Goal: Task Accomplishment & Management: Use online tool/utility

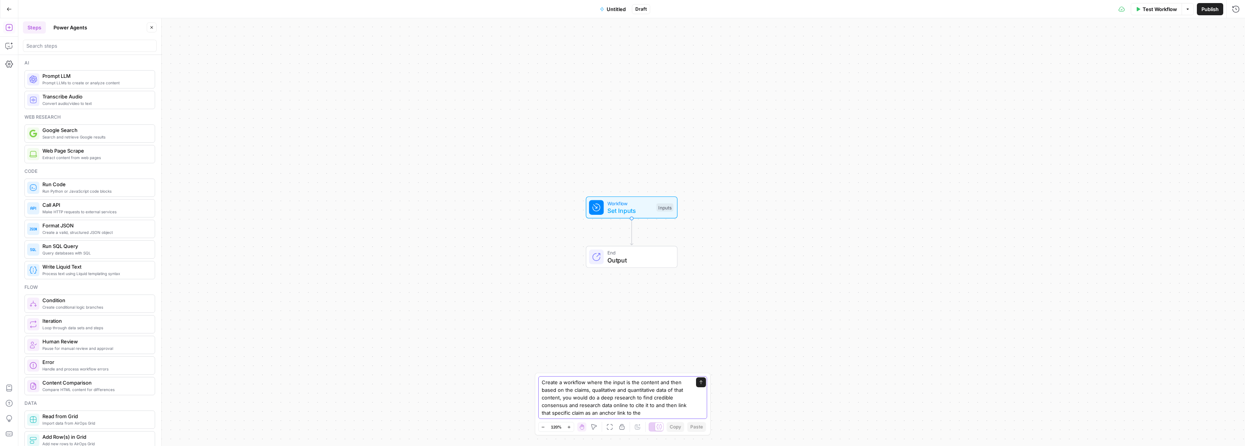
click at [654, 414] on textarea "Create a workflow where the input is the content and then based on the claims, …" at bounding box center [614, 398] width 147 height 38
click at [641, 404] on textarea "Create a workflow where the input is the content and then based on the claims, …" at bounding box center [614, 398] width 147 height 38
drag, startPoint x: 633, startPoint y: 407, endPoint x: 663, endPoint y: 404, distance: 29.9
click at [663, 404] on textarea "Create a workflow where the input is the content and then based on the claims, …" at bounding box center [614, 398] width 147 height 38
click at [653, 406] on textarea "Create a workflow where the input is the content and then based on the claims, …" at bounding box center [614, 398] width 147 height 38
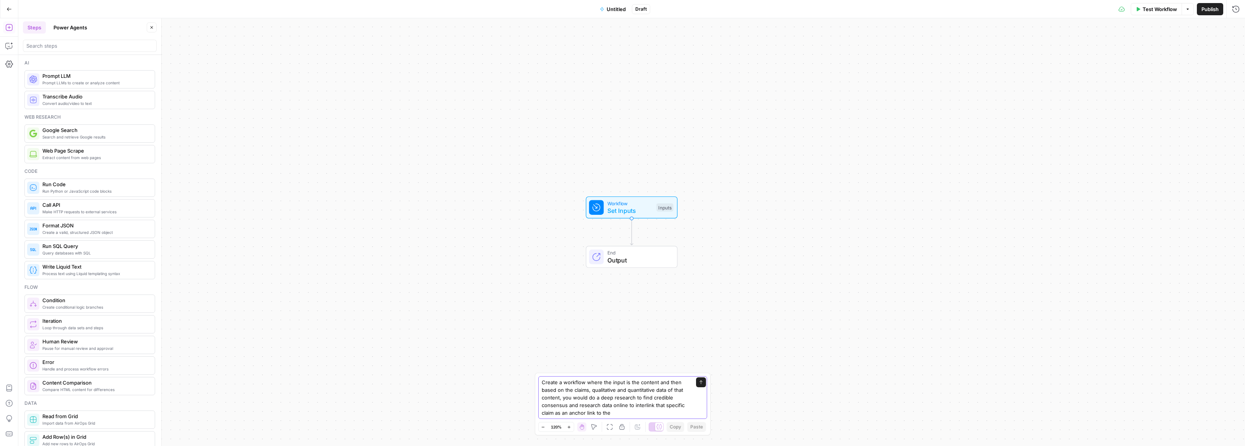
click at [654, 411] on textarea "Create a workflow where the input is the content and then based on the claims, …" at bounding box center [614, 398] width 147 height 38
click at [639, 384] on textarea "Create a workflow where the input is the content and then based on the claims, …" at bounding box center [614, 398] width 147 height 38
click at [666, 381] on textarea "Create a workflow where the input is the full content and then based on the cla…" at bounding box center [614, 398] width 147 height 38
click at [613, 391] on textarea "Create a workflow where the input is the full content pasted and then based on …" at bounding box center [614, 398] width 147 height 38
click at [653, 406] on textarea "Create a workflow where the input is the full content pasted and then based on …" at bounding box center [614, 398] width 147 height 38
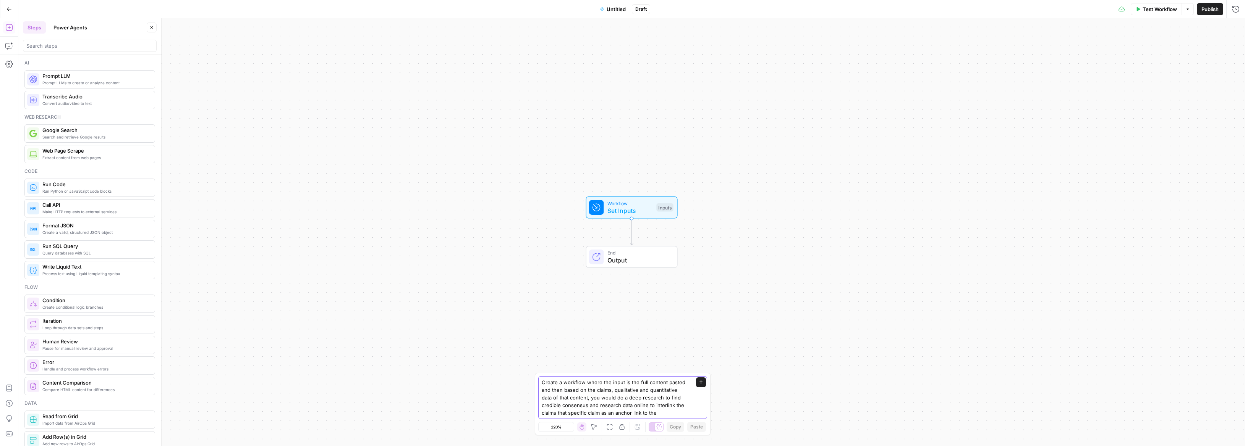
drag, startPoint x: 634, startPoint y: 414, endPoint x: 679, endPoint y: 404, distance: 45.8
click at [679, 404] on textarea "Create a workflow where the input is the full content pasted and then based on …" at bounding box center [614, 398] width 147 height 38
click at [609, 385] on textarea "Create a workflow where the input is the full content pasted and then based on …" at bounding box center [614, 398] width 147 height 38
click at [613, 375] on textarea "Create a workflow where the 1) input is the full content pasted and then based …" at bounding box center [614, 394] width 147 height 46
click at [672, 392] on textarea "Create a workflow where 1) input is the full content pasted and then based on t…" at bounding box center [614, 394] width 147 height 46
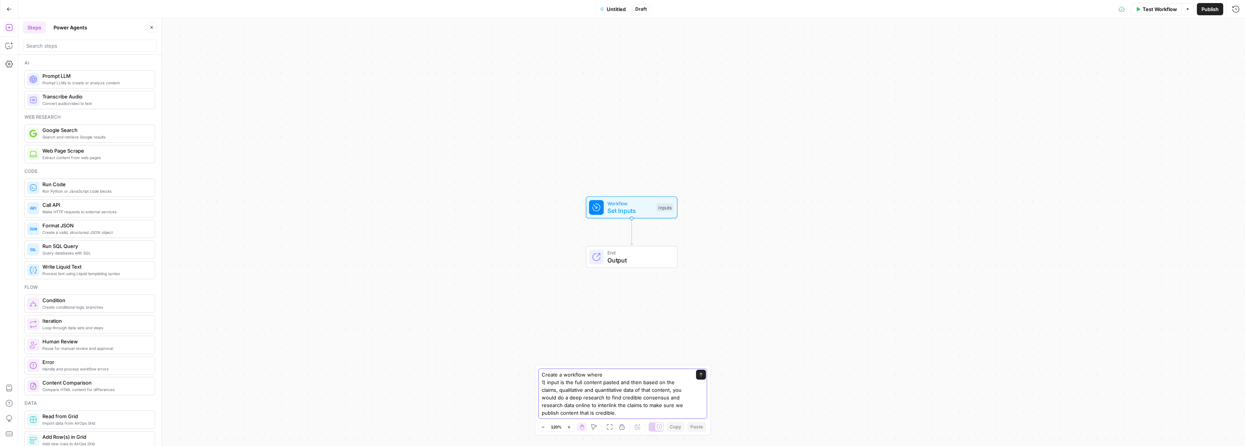
click at [617, 383] on textarea "Create a workflow where 1) input is the full content pasted and then based on t…" at bounding box center [614, 394] width 147 height 46
drag, startPoint x: 582, startPoint y: 383, endPoint x: 636, endPoint y: 384, distance: 53.5
click at [636, 384] on textarea "Create a workflow where 1) input is the full content pasted 2) Look at all the …" at bounding box center [614, 390] width 147 height 53
drag, startPoint x: 636, startPoint y: 381, endPoint x: 583, endPoint y: 382, distance: 52.3
click at [583, 382] on textarea "Create a workflow where 1) input is the full content pasted 2) Look at all the …" at bounding box center [614, 390] width 147 height 53
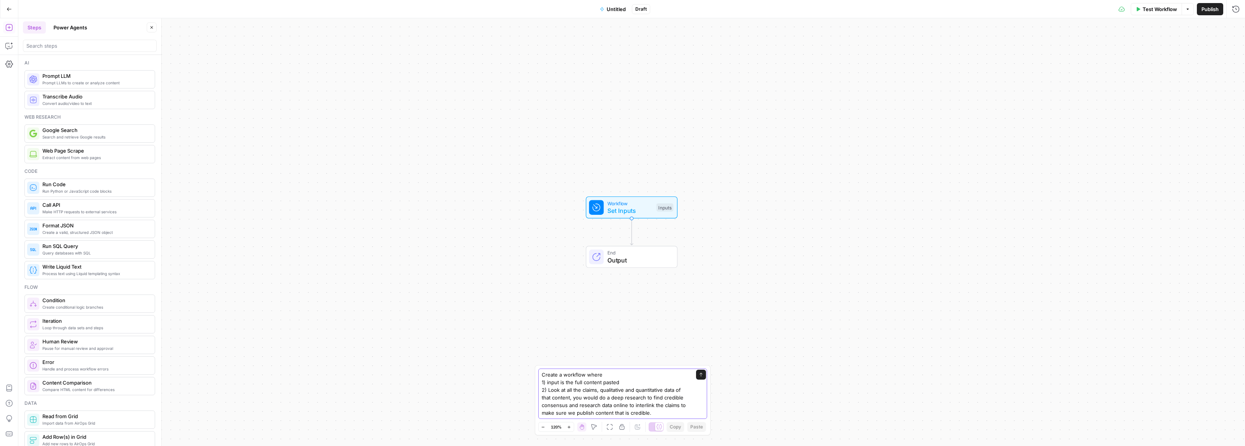
click at [560, 390] on textarea "Create a workflow where 1) input is the full content pasted 2) Look at all the …" at bounding box center [614, 394] width 147 height 46
click at [637, 381] on textarea "Create a workflow where 1) input is the full content pasted 2) Comprehensively …" at bounding box center [614, 390] width 147 height 53
click at [616, 390] on textarea "Create a workflow where 1) input is the full content pasted 2) Comprehensively …" at bounding box center [614, 390] width 147 height 53
click at [618, 391] on textarea "Create a workflow where 1) input is the full content pasted 2) Comprehensively …" at bounding box center [614, 390] width 147 height 53
click at [619, 391] on textarea "Create a workflow where 1) input is the full content pasted 2) Comprehensively …" at bounding box center [614, 390] width 147 height 53
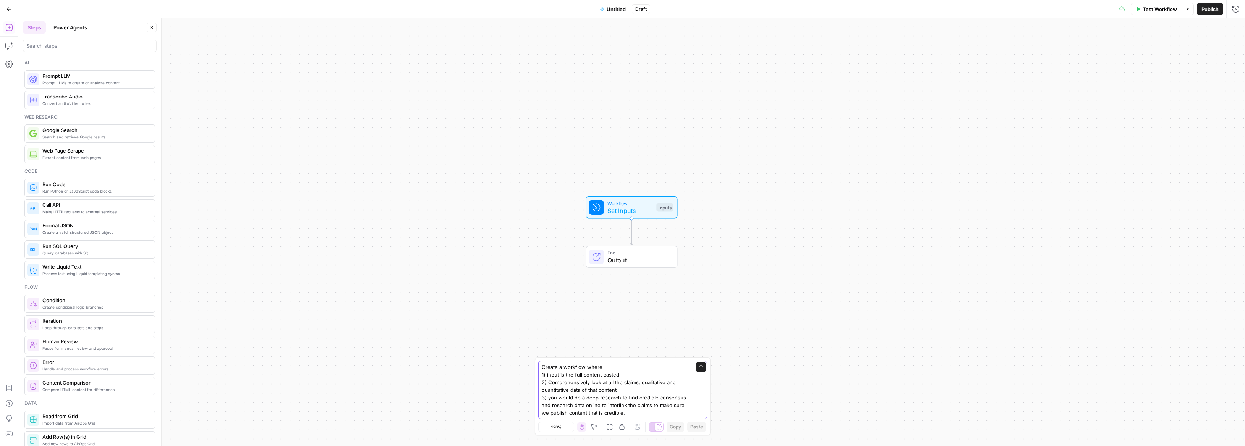
drag, startPoint x: 576, startPoint y: 397, endPoint x: 547, endPoint y: 398, distance: 29.0
click at [547, 398] on textarea "Create a workflow where 1) input is the full content pasted 2) Comprehensively …" at bounding box center [614, 390] width 147 height 53
click at [589, 404] on textarea "Create a workflow where 1) input is the full content pasted 2) Comprehensively …" at bounding box center [614, 390] width 147 height 53
click at [602, 401] on textarea "Create a workflow where 1) input is the full content pasted 2) Comprehensively …" at bounding box center [614, 390] width 147 height 53
click at [659, 399] on textarea "Create a workflow where 1) input is the full content pasted 2) Comprehensively …" at bounding box center [614, 390] width 147 height 53
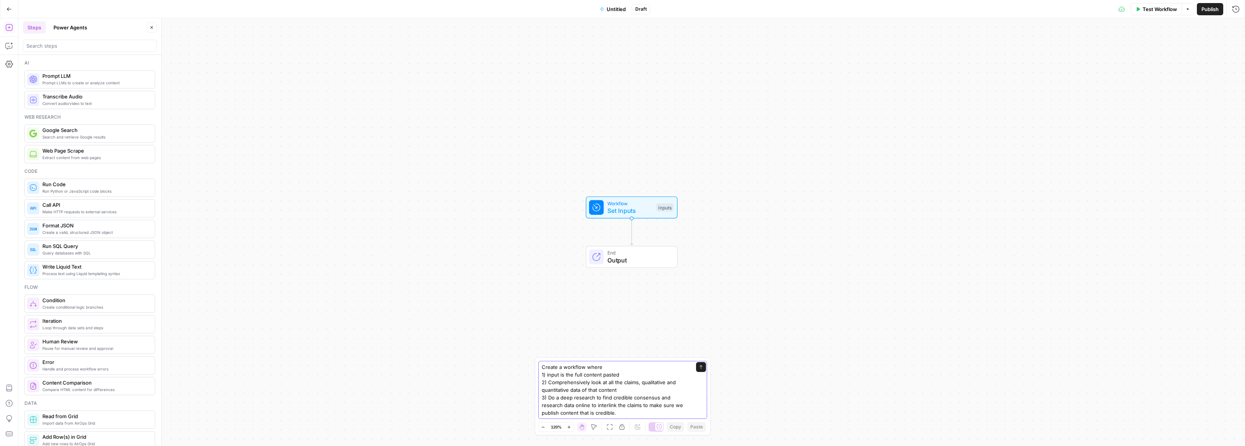
click at [595, 406] on textarea "Create a workflow where 1) input is the full content pasted 2) Comprehensively …" at bounding box center [614, 390] width 147 height 53
click at [596, 411] on textarea "Create a workflow where 1) input is the full content pasted 2) Comprehensively …" at bounding box center [614, 386] width 147 height 61
click at [592, 407] on textarea "Create a workflow where 1) input is the full content pasted 2) Comprehensively …" at bounding box center [614, 386] width 147 height 61
click at [630, 413] on textarea "Create a workflow where 1) input is the full content pasted 2) Comprehensively …" at bounding box center [614, 382] width 147 height 69
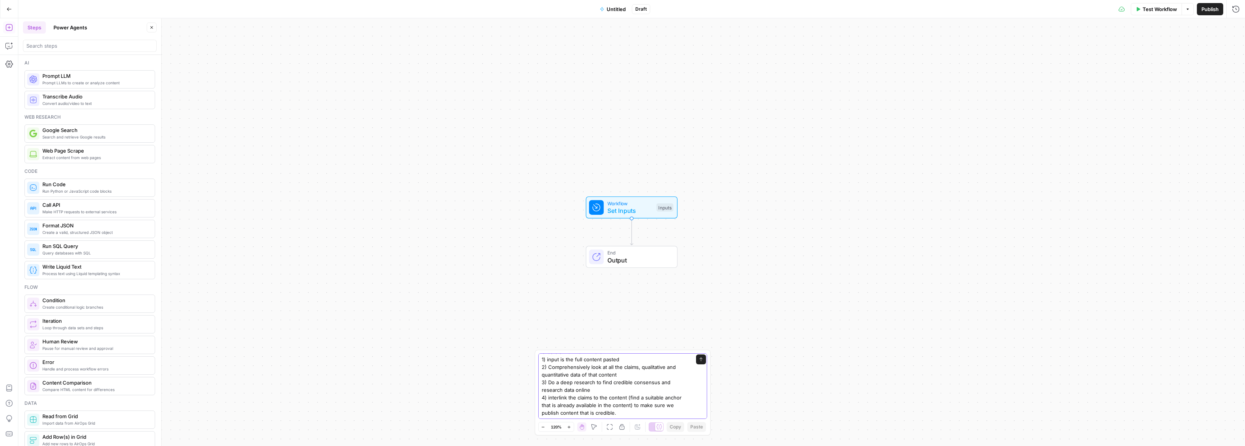
drag, startPoint x: 638, startPoint y: 412, endPoint x: 633, endPoint y: 407, distance: 7.0
click at [633, 407] on textarea "Create a workflow where 1) input is the full content pasted 2) Comprehensively …" at bounding box center [614, 382] width 147 height 69
click at [579, 407] on textarea "Create a workflow where 1) input is the full content pasted 2) Comprehensively …" at bounding box center [614, 386] width 147 height 61
drag, startPoint x: 592, startPoint y: 405, endPoint x: 577, endPoint y: 404, distance: 14.9
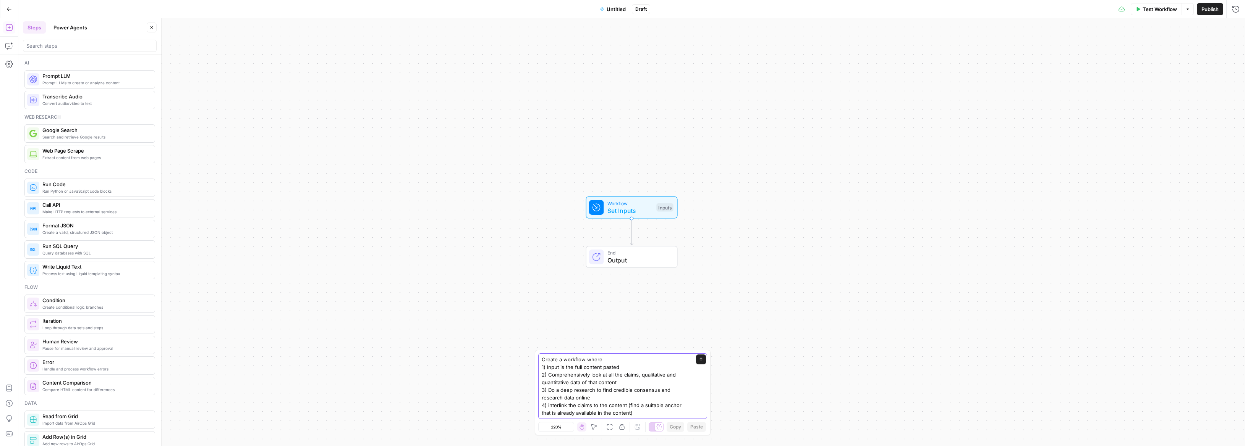
click at [577, 404] on textarea "Create a workflow where 1) input is the full content pasted 2) Comprehensively …" at bounding box center [614, 386] width 147 height 61
click at [601, 407] on textarea "Create a workflow where 1) input is the full content pasted 2) Comprehensively …" at bounding box center [614, 386] width 147 height 61
click at [604, 407] on textarea "Create a workflow where 1) input is the full content pasted 2) Comprehensively …" at bounding box center [614, 386] width 147 height 61
click at [635, 411] on textarea "Create a workflow where 1) input is the full content pasted 2) Comprehensively …" at bounding box center [614, 386] width 147 height 61
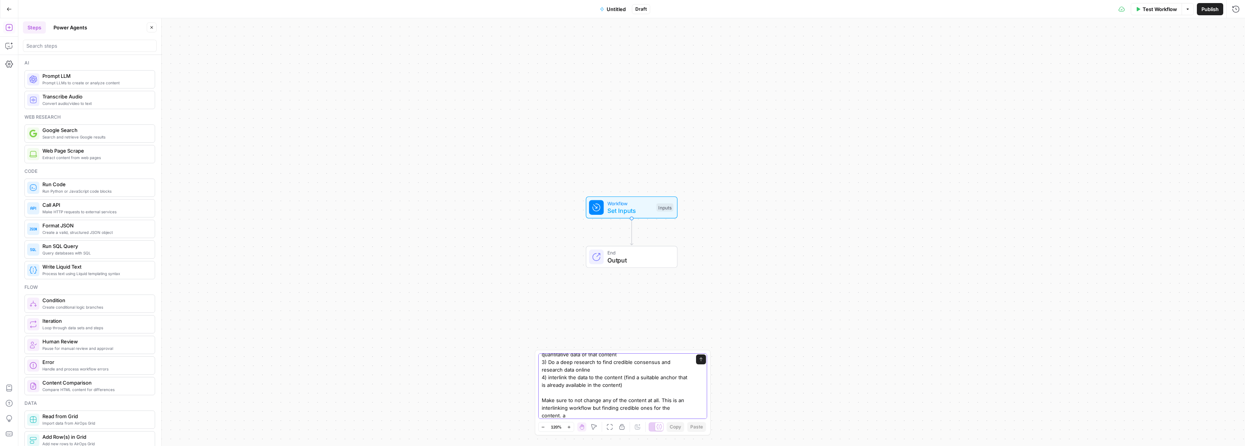
type textarea "Create a workflow where 1) input is the full content pasted 2) Comprehensively …"
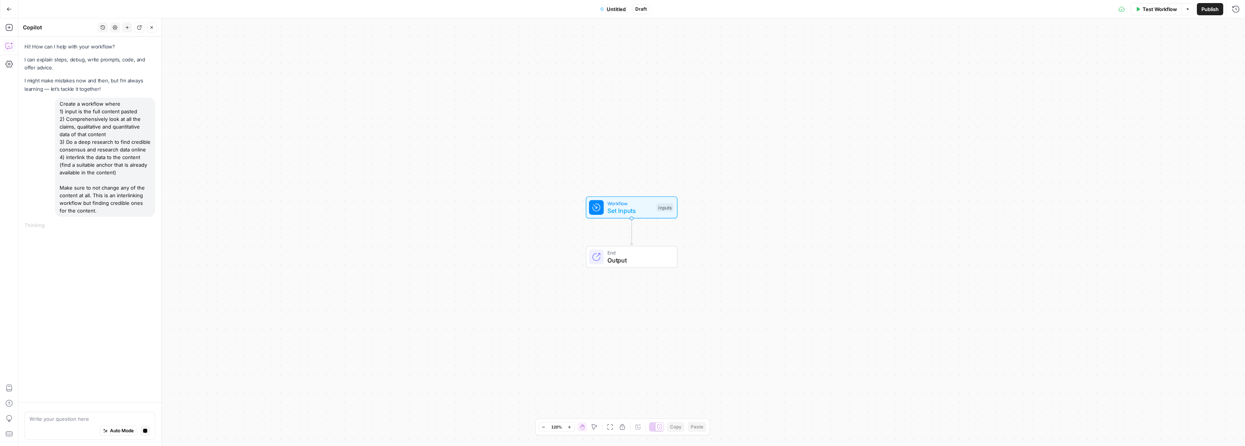
click at [1008, 124] on div "Workflow Set Inputs Inputs End Output" at bounding box center [631, 232] width 1226 height 428
click at [1022, 5] on div "Test Workflow Options Publish Run History" at bounding box center [947, 9] width 595 height 18
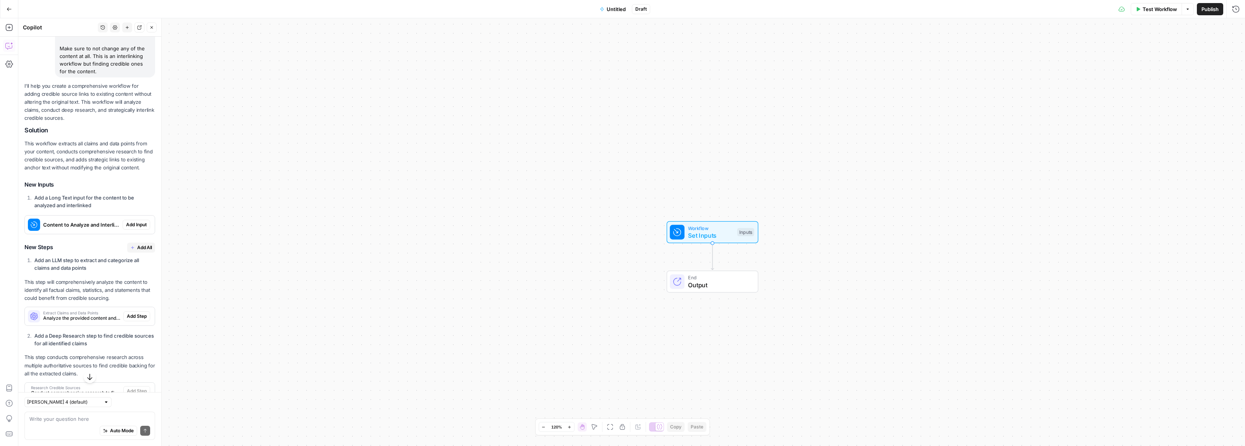
scroll to position [169, 0]
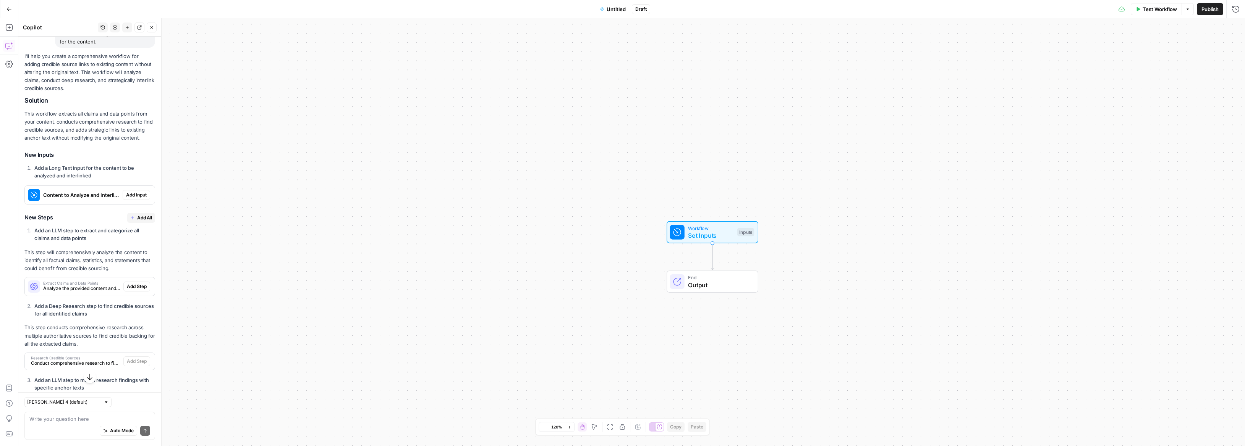
click at [64, 179] on strong "Add a Long Text input for the content to be analyzed and interlinked" at bounding box center [84, 172] width 100 height 14
click at [131, 199] on span "Add Input" at bounding box center [136, 195] width 21 height 7
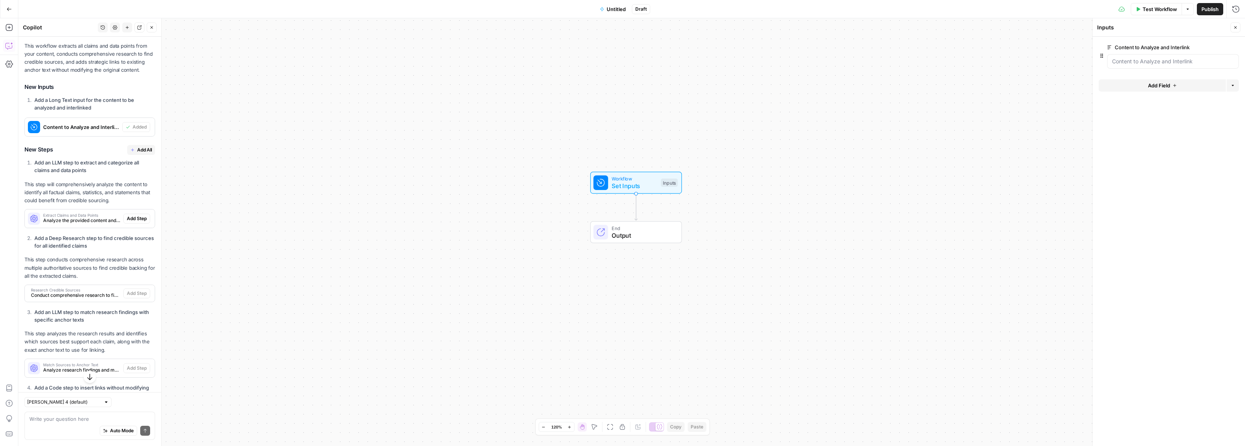
scroll to position [253, 0]
click at [131, 218] on span "Add Step" at bounding box center [137, 215] width 20 height 7
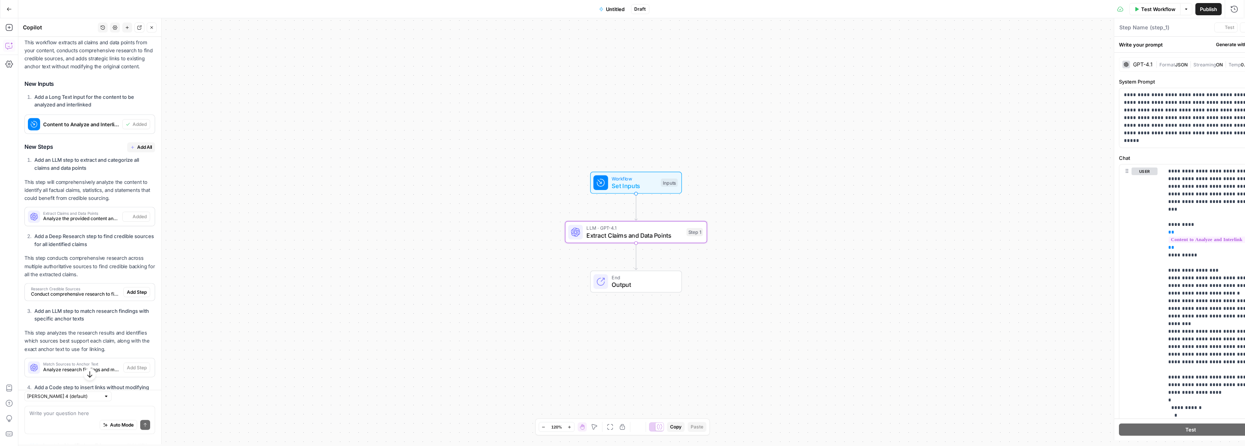
type textarea "Extract Claims and Data Points"
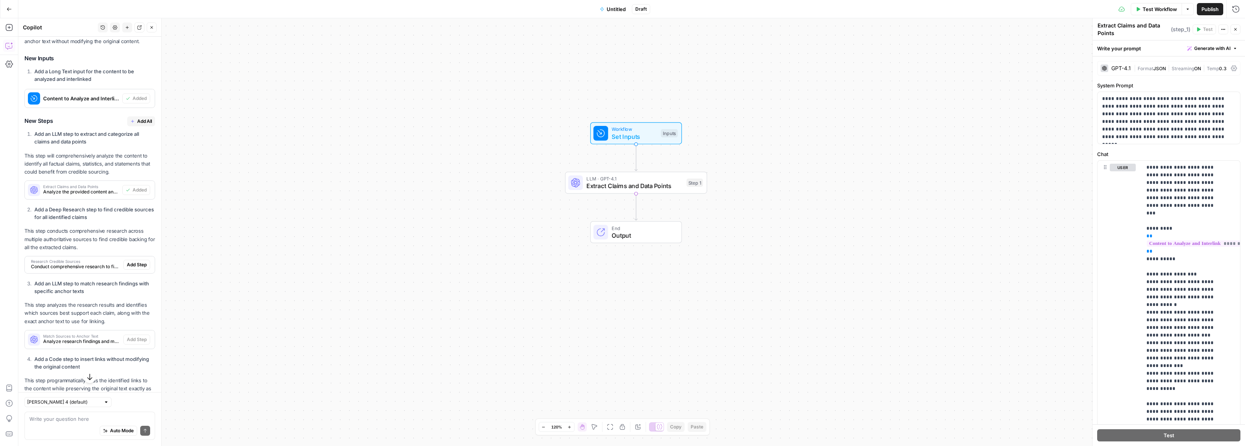
scroll to position [291, 0]
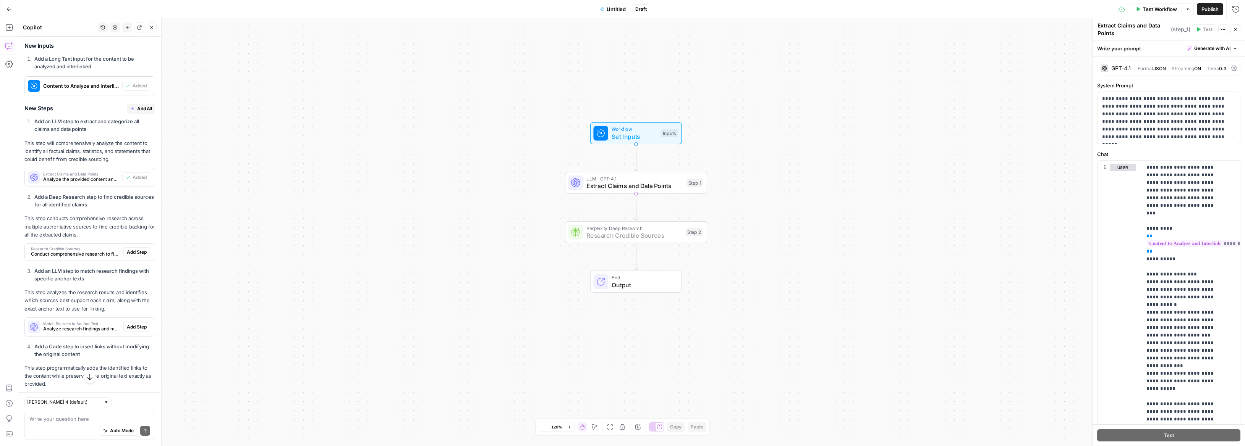
click at [136, 256] on span "Add Step" at bounding box center [137, 252] width 20 height 7
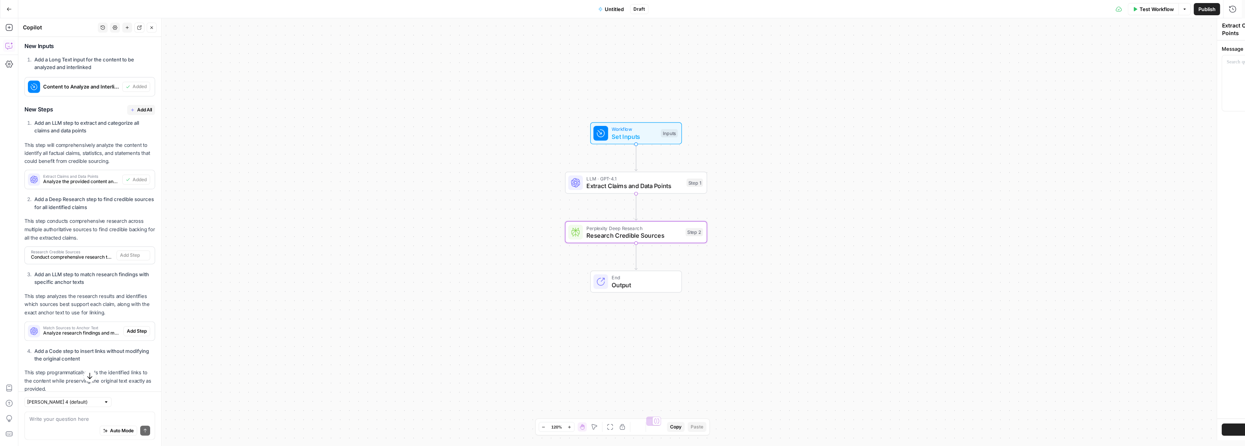
type textarea "Research Credible Sources"
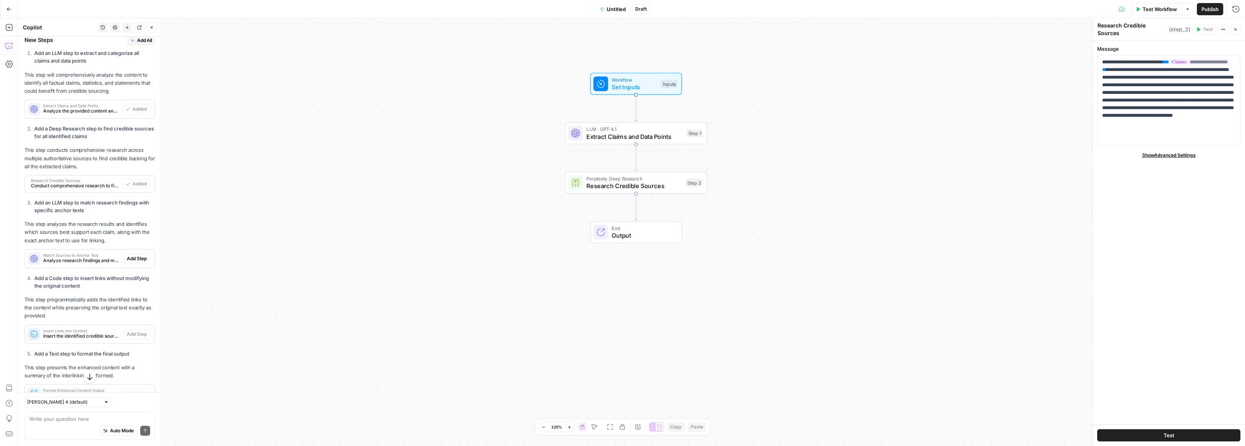
scroll to position [360, 0]
click at [133, 261] on span "Add Step" at bounding box center [137, 257] width 20 height 7
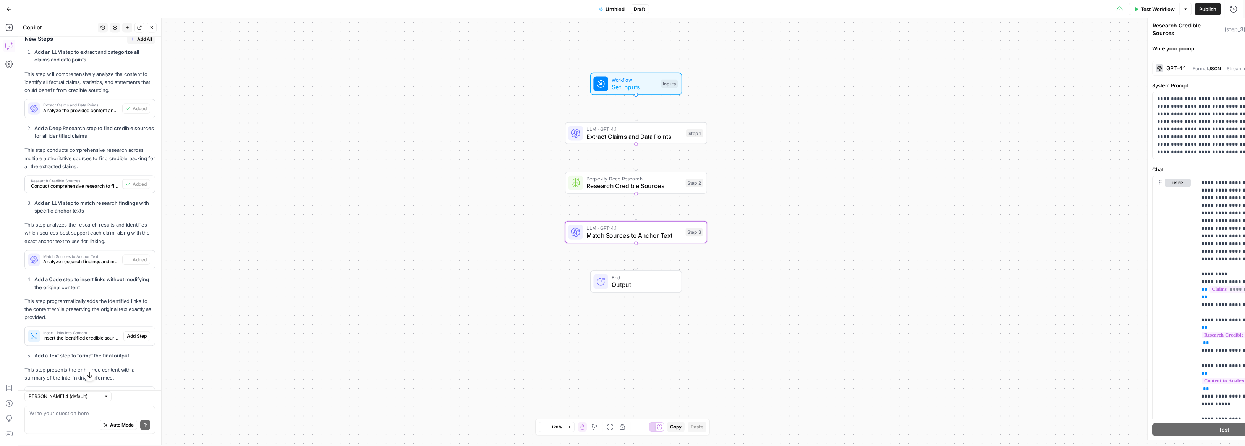
type textarea "Match Sources to Anchor Text"
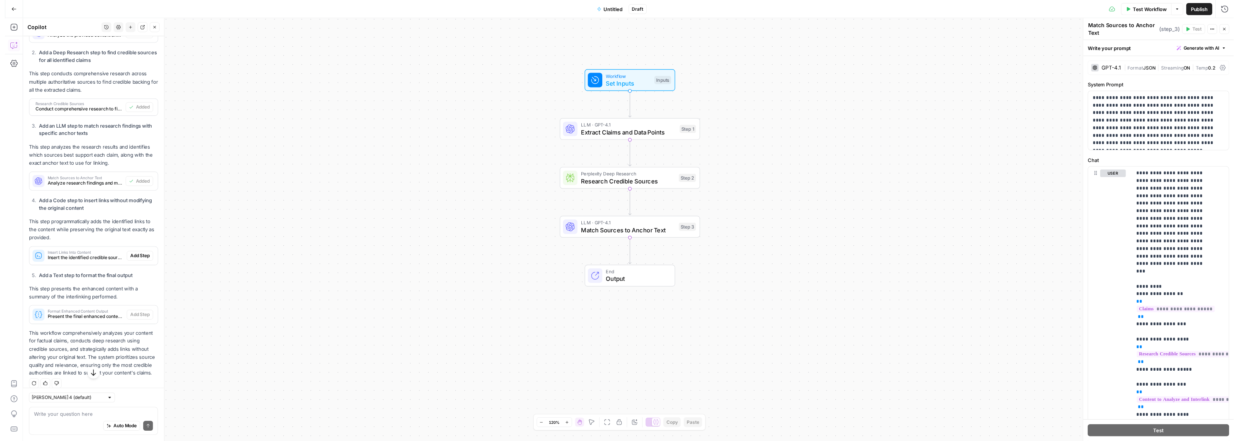
scroll to position [465, 0]
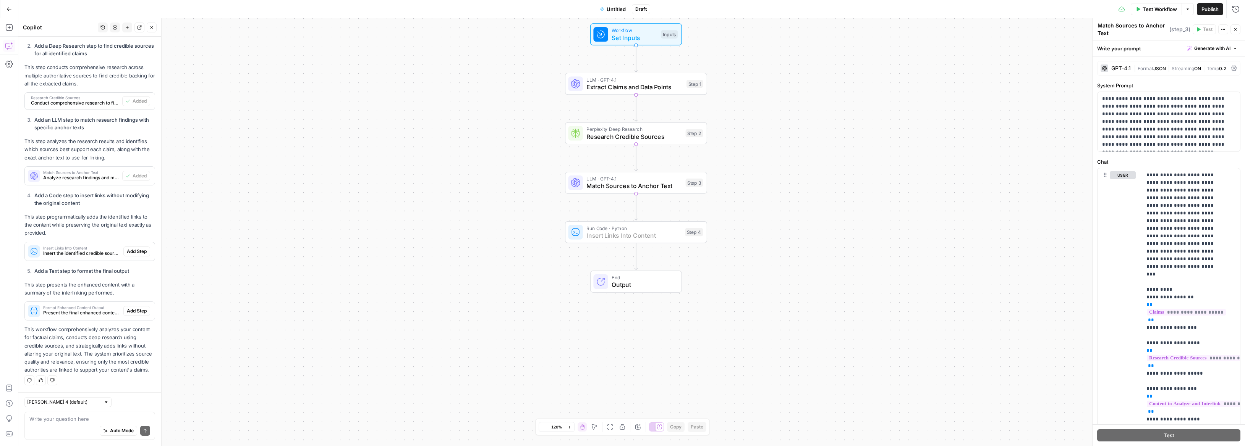
click at [131, 248] on span "Add Step" at bounding box center [137, 251] width 20 height 7
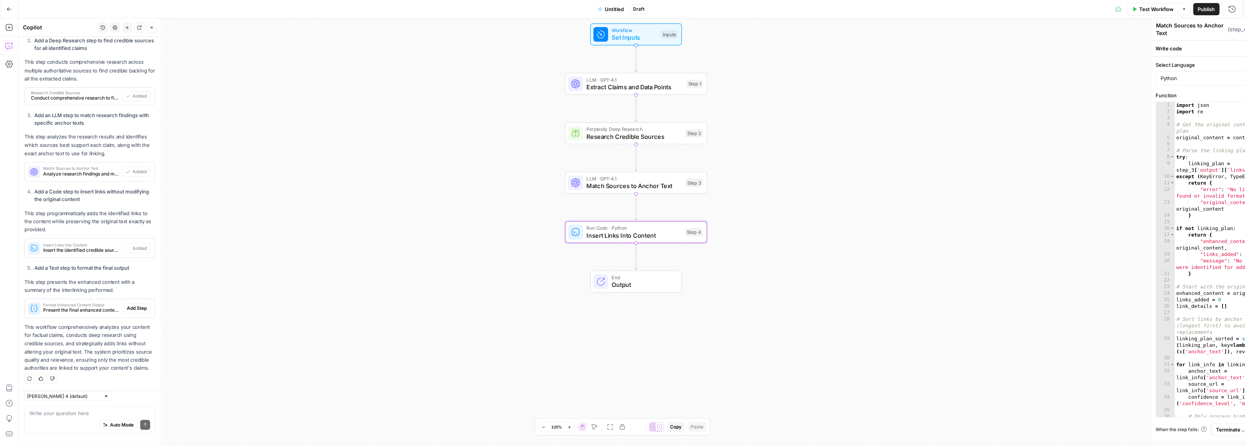
type textarea "Insert Links Into Content"
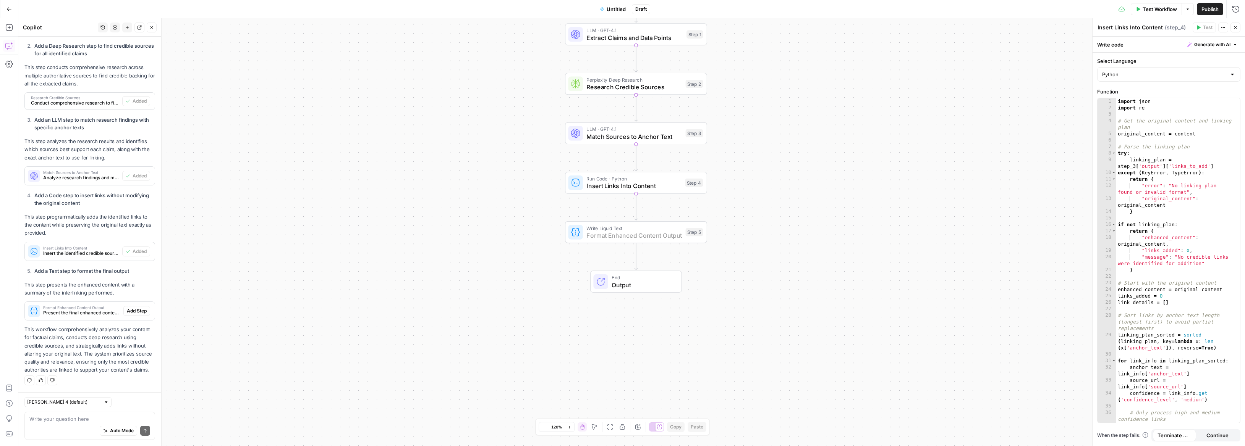
click at [136, 308] on span "Add Step" at bounding box center [137, 311] width 20 height 7
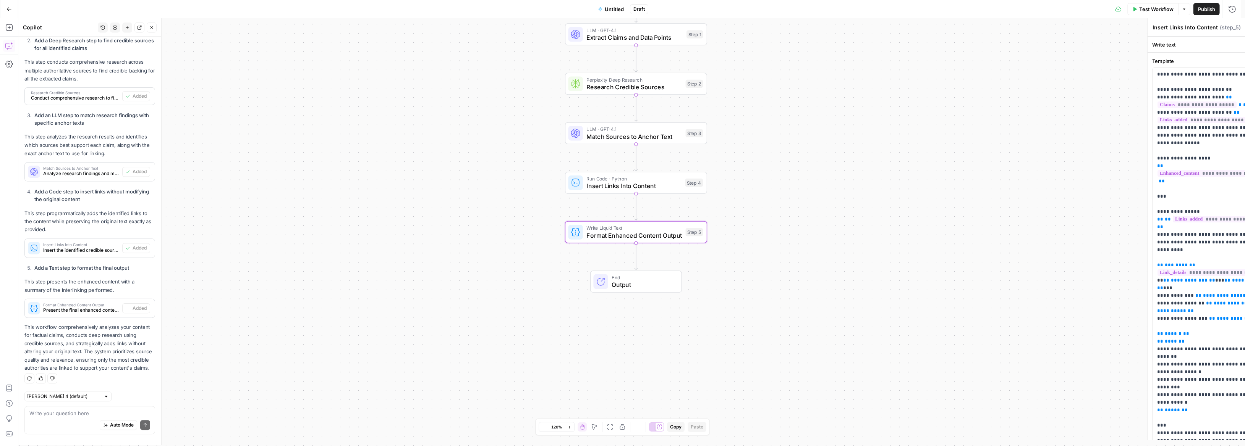
type textarea "Format Enhanced Content Output"
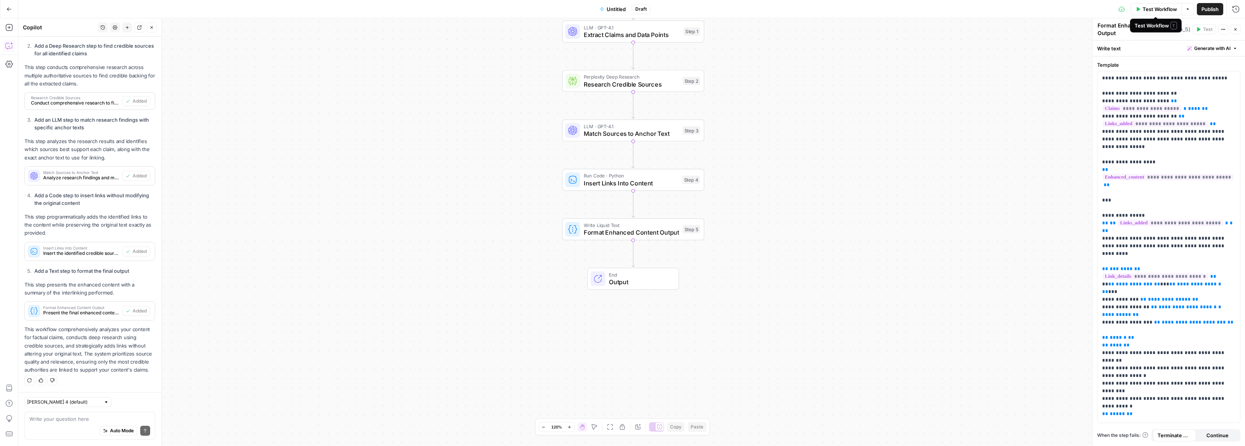
click at [1162, 11] on span "Test Workflow" at bounding box center [1159, 9] width 34 height 8
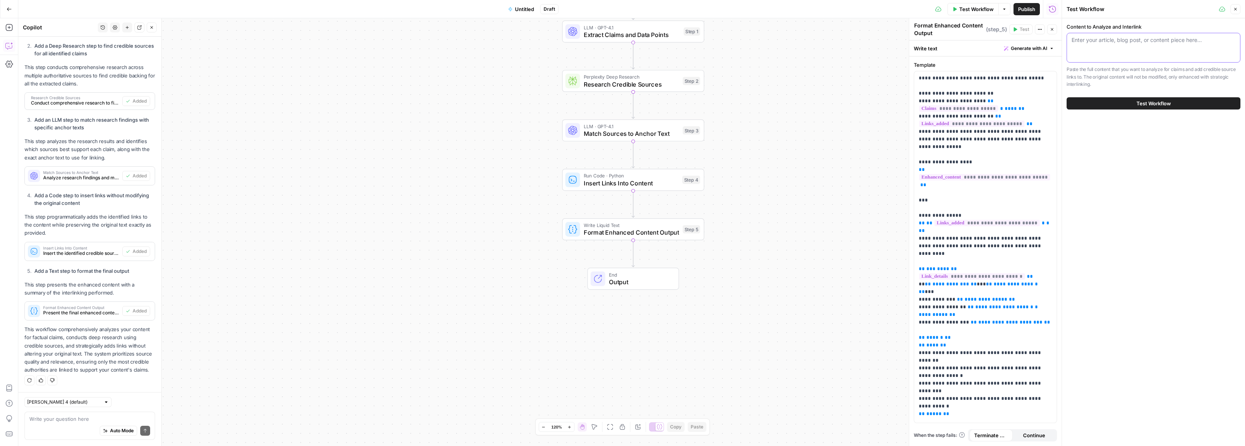
click at [1139, 38] on textarea "Content to Analyze and Interlink" at bounding box center [1153, 40] width 164 height 8
click at [1177, 38] on textarea "Content to Analyze and Interlink" at bounding box center [1153, 40] width 164 height 8
paste textarea "How to Start a Business in [US_STATE] (2025) Introduction: Starting a business …"
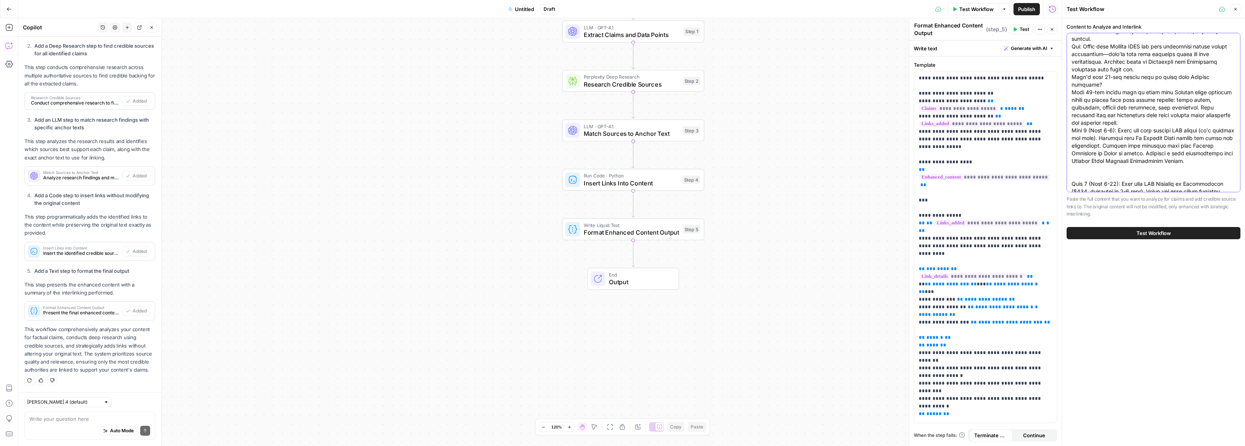
scroll to position [2368, 0]
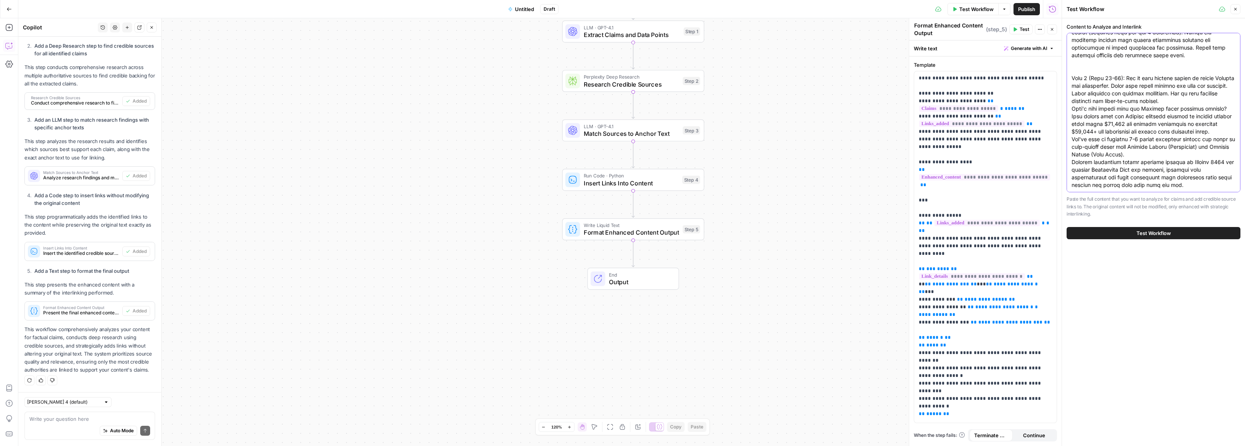
type textarea "How to Start a Business in [US_STATE] (2025) Introduction: Starting a business …"
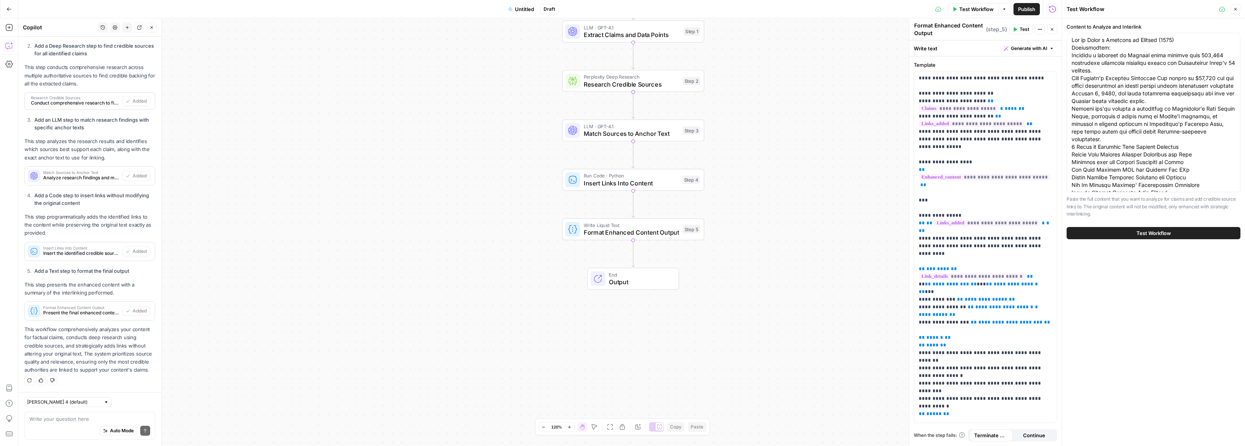
click at [1145, 230] on span "Test Workflow" at bounding box center [1153, 234] width 34 height 8
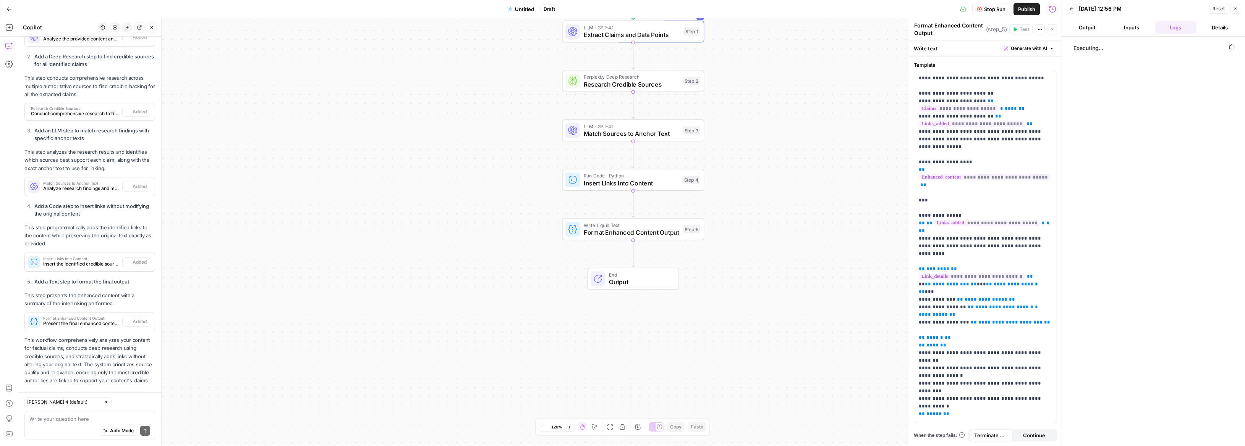
scroll to position [465, 0]
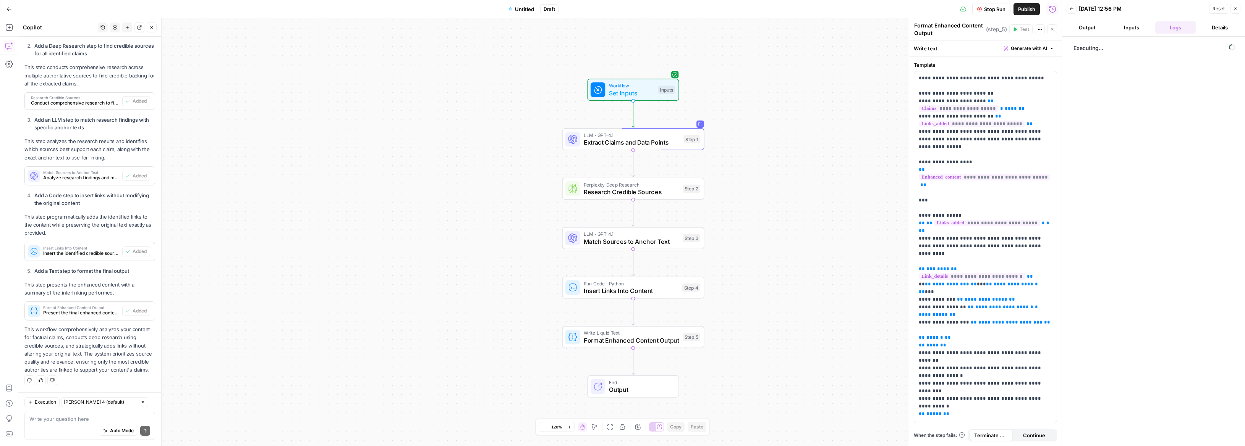
click at [1140, 24] on button "Inputs" at bounding box center [1130, 27] width 41 height 12
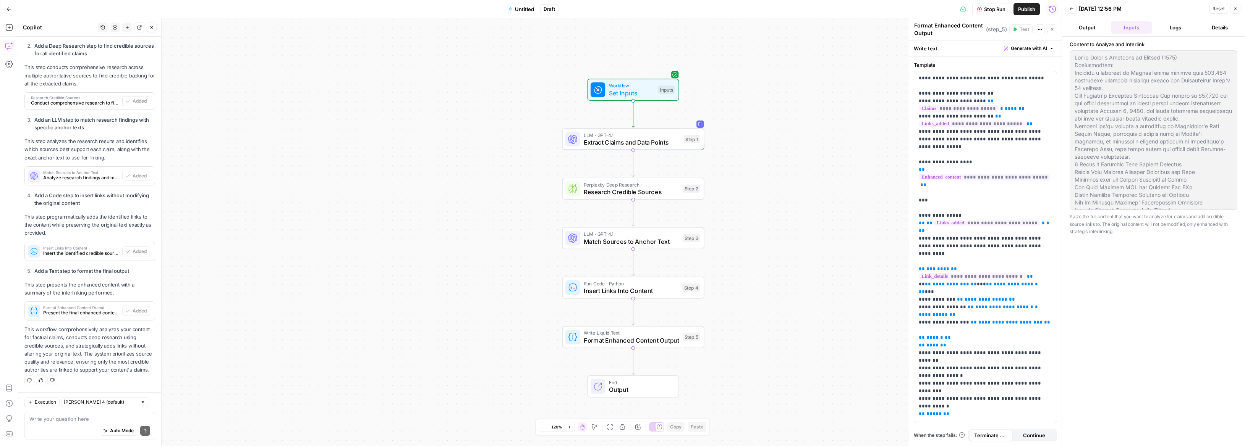
click at [1099, 29] on button "Output" at bounding box center [1086, 27] width 41 height 12
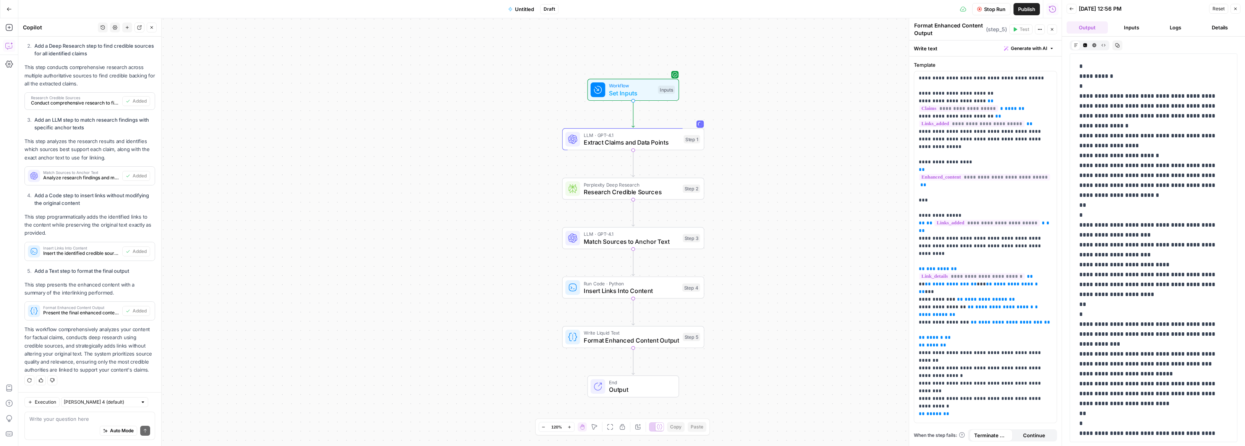
click at [1207, 27] on button "Details" at bounding box center [1219, 27] width 41 height 12
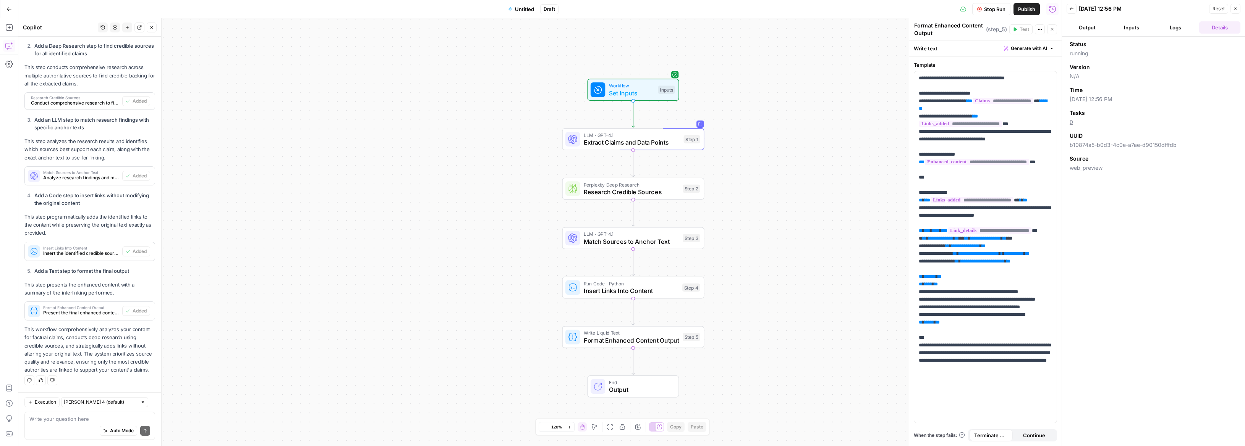
click at [1135, 32] on button "Inputs" at bounding box center [1130, 27] width 41 height 12
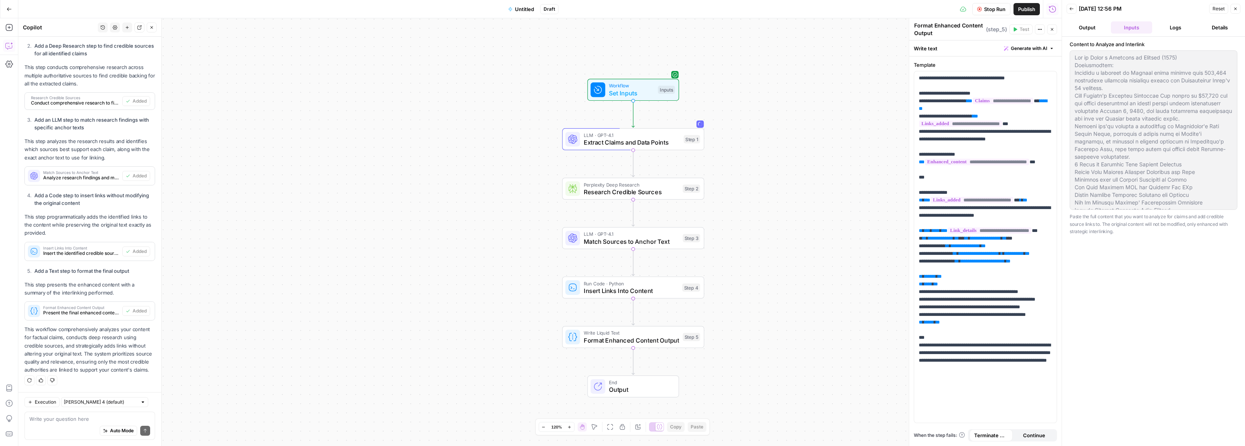
click at [1181, 29] on button "Logs" at bounding box center [1175, 27] width 41 height 12
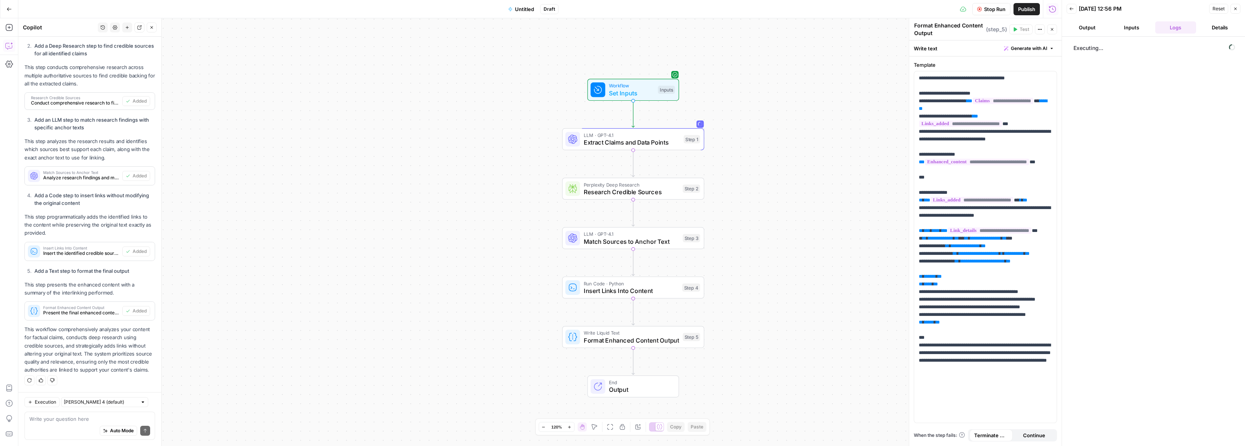
click at [1098, 29] on button "Output" at bounding box center [1086, 27] width 41 height 12
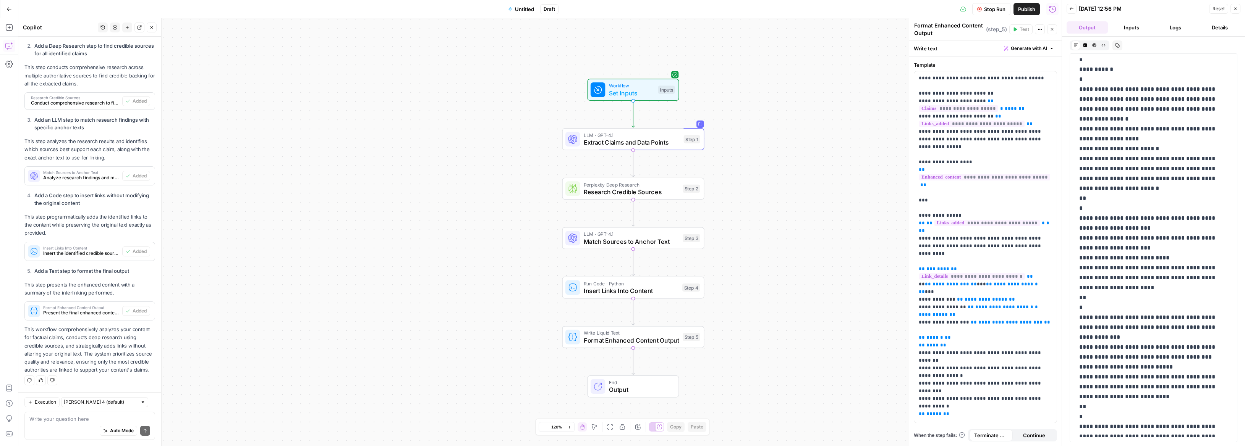
scroll to position [0, 0]
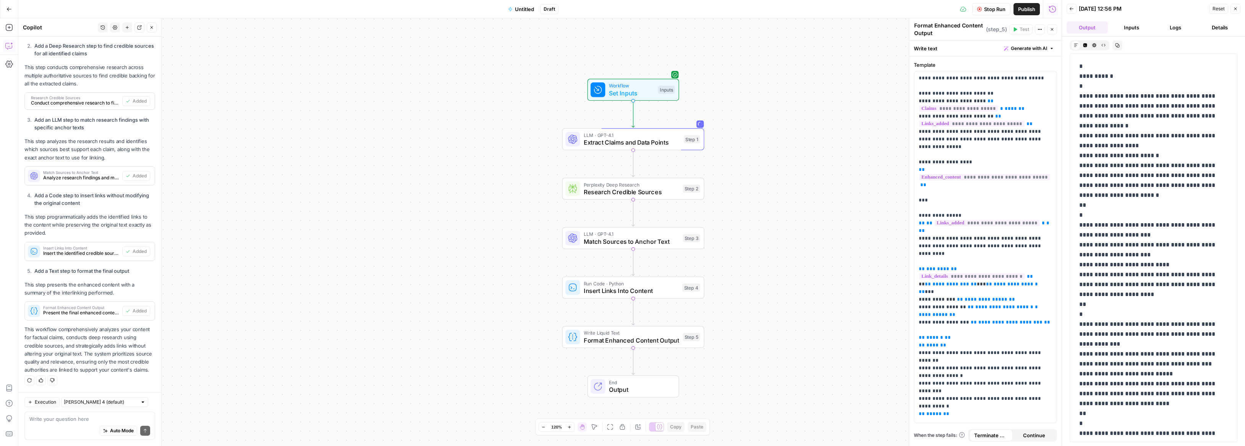
click at [1132, 29] on button "Inputs" at bounding box center [1130, 27] width 41 height 12
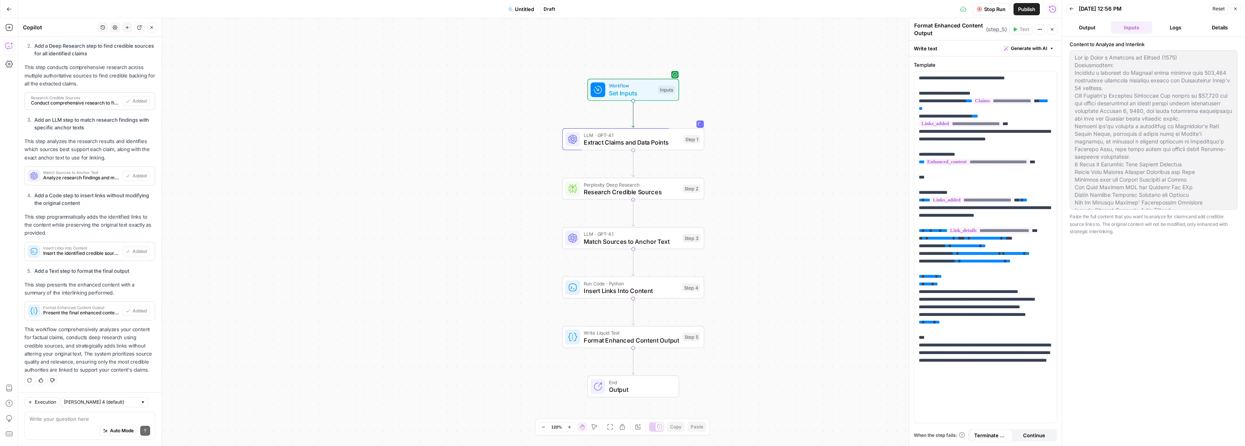
click at [1092, 29] on button "Output" at bounding box center [1086, 27] width 41 height 12
